Goal: Check status: Check status

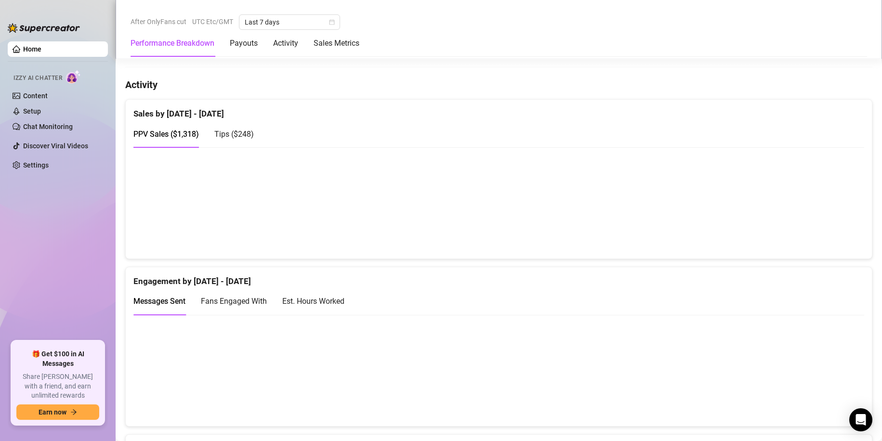
scroll to position [434, 0]
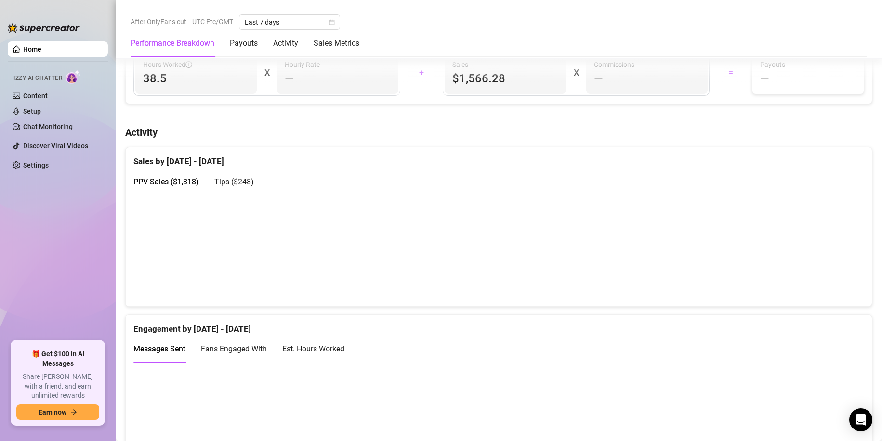
click at [242, 185] on span "Tips ( $248 )" at bounding box center [234, 181] width 40 height 9
click at [162, 179] on span "PPV Sales ( $1,318 )" at bounding box center [166, 181] width 66 height 9
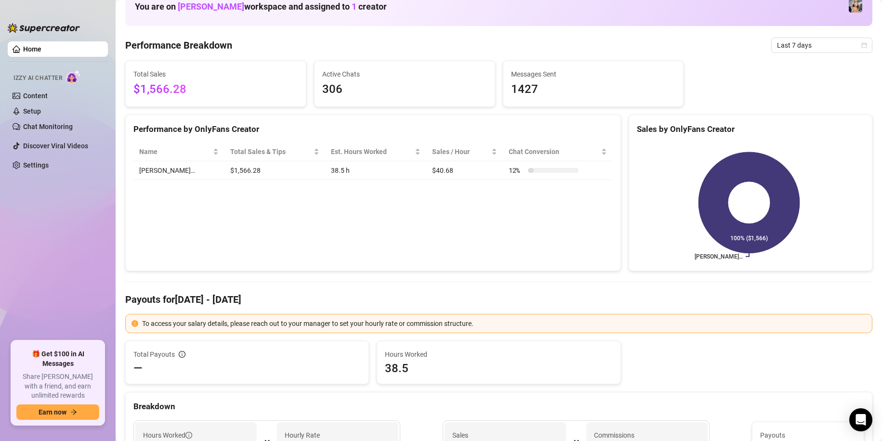
scroll to position [0, 0]
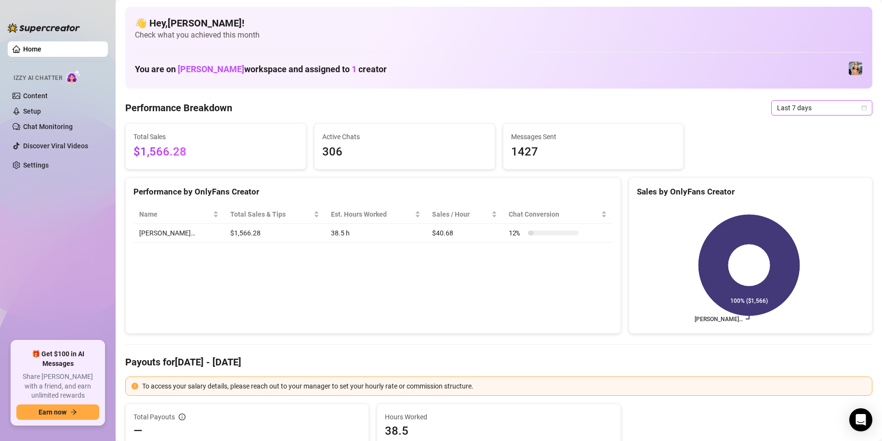
click at [831, 107] on span "Last 7 days" at bounding box center [822, 108] width 90 height 14
click at [784, 190] on div "Custom date" at bounding box center [814, 189] width 86 height 11
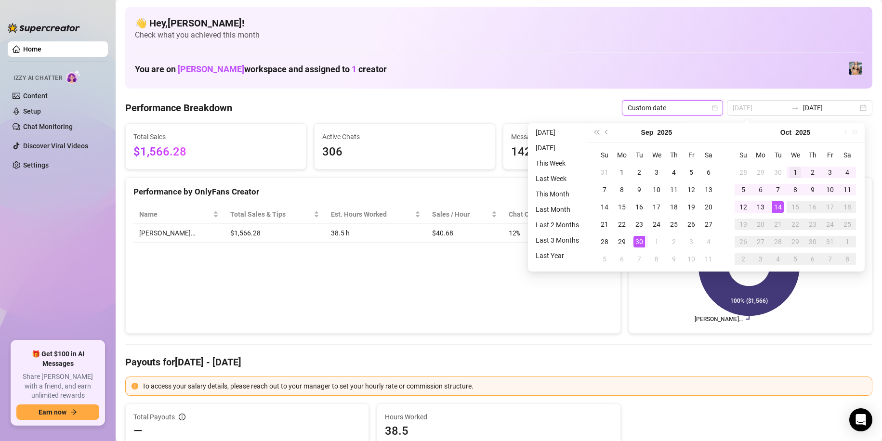
type input "[DATE]"
click at [794, 167] on div "1" at bounding box center [796, 173] width 12 height 12
type input "[DATE]"
click at [779, 206] on div "14" at bounding box center [778, 207] width 12 height 12
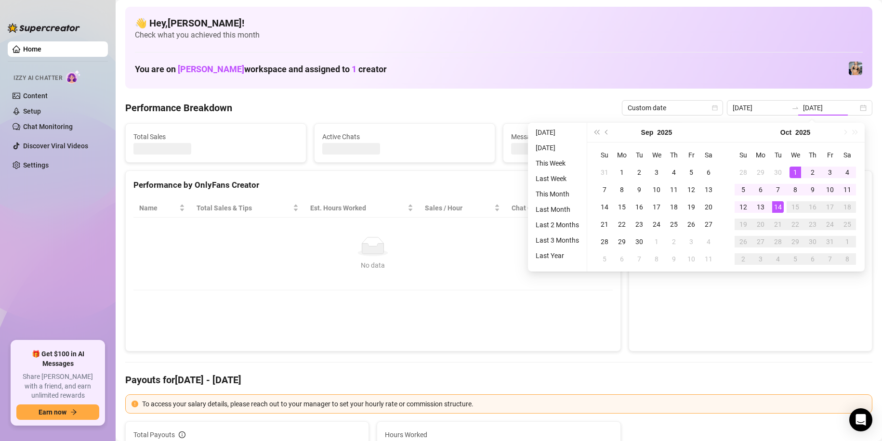
type input "[DATE]"
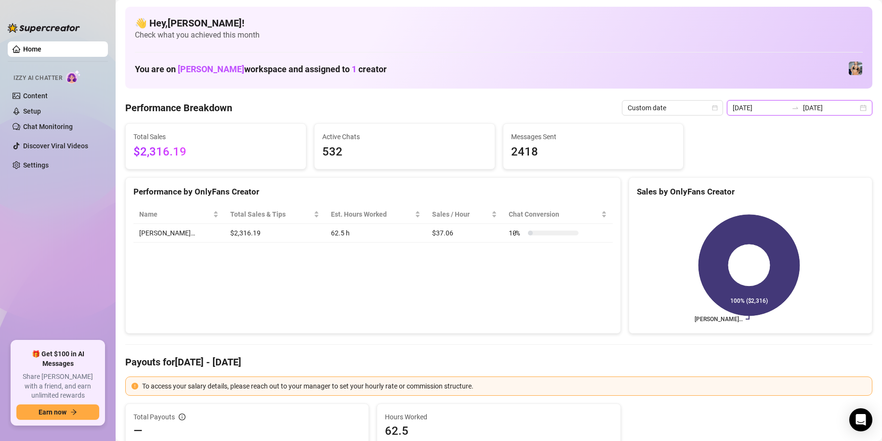
click at [750, 105] on input "[DATE]" at bounding box center [760, 108] width 55 height 11
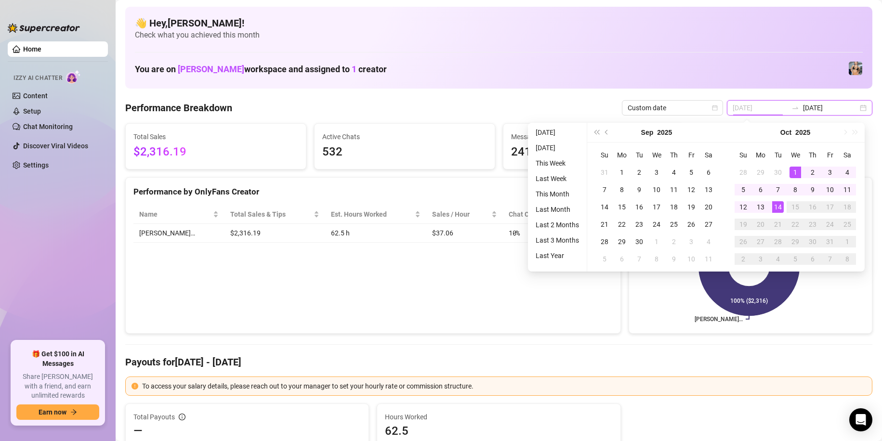
type input "[DATE]"
click at [791, 170] on div "1" at bounding box center [796, 173] width 12 height 12
click at [779, 207] on div "14" at bounding box center [778, 207] width 12 height 12
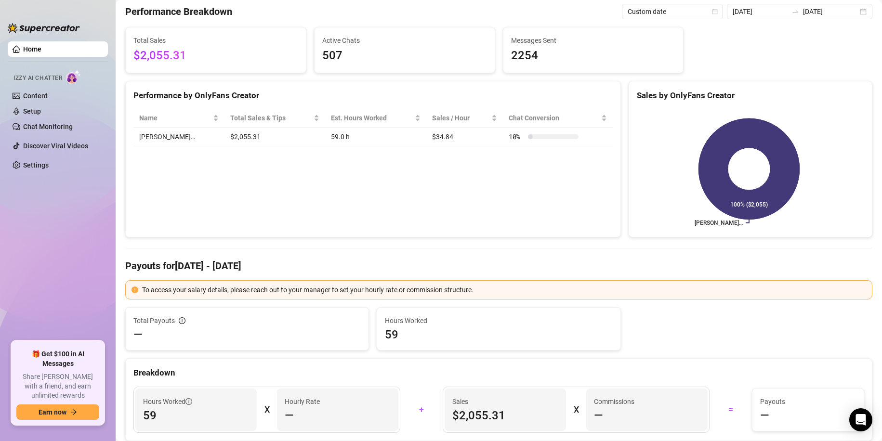
scroll to position [27, 0]
